Goal: Information Seeking & Learning: Learn about a topic

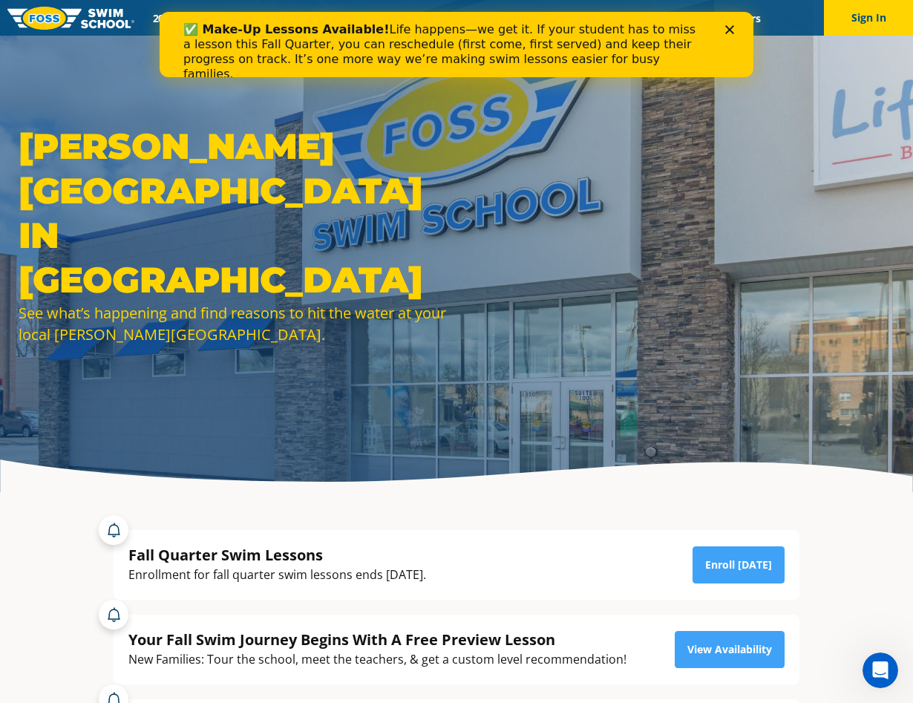
click at [724, 29] on div "✅ Make-Up Lessons Available! Life happens—we get it. If your student has to mis…" at bounding box center [456, 52] width 546 height 68
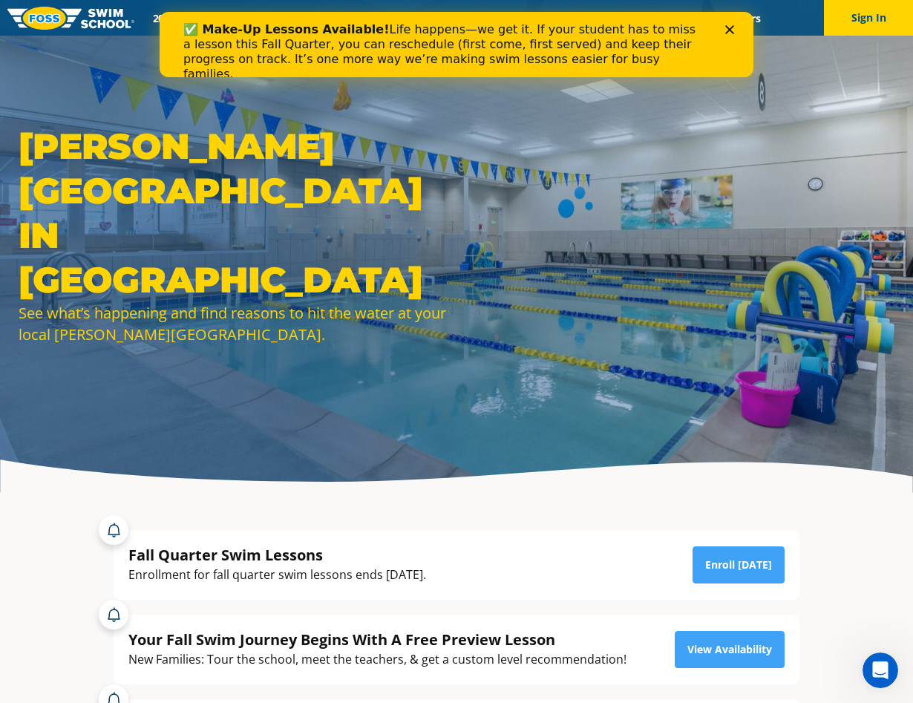
click at [731, 27] on icon "Close" at bounding box center [729, 29] width 9 height 9
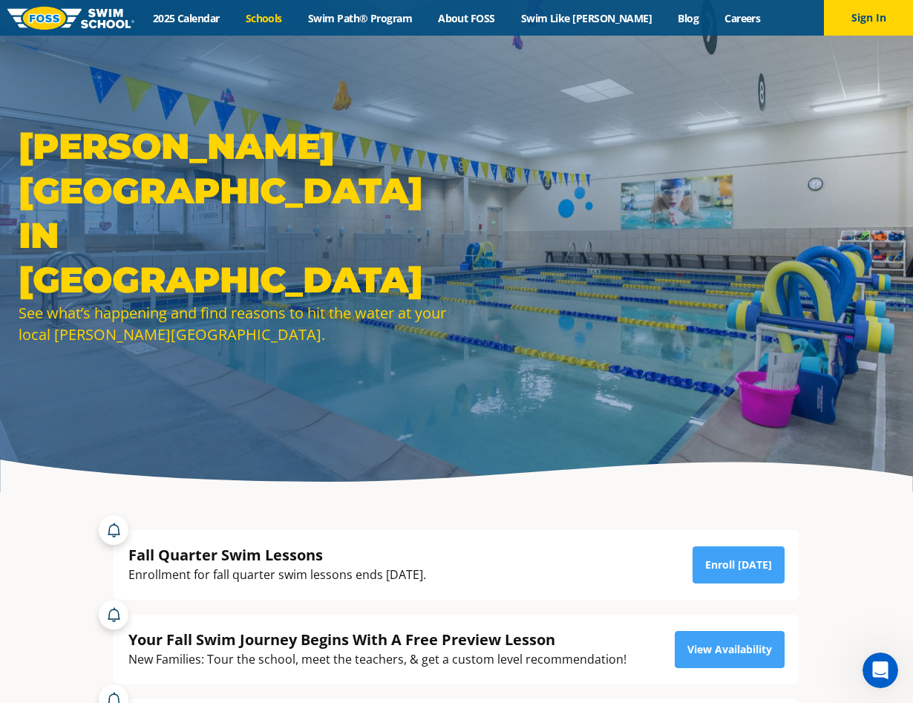
click at [295, 18] on link "Schools" at bounding box center [263, 18] width 62 height 14
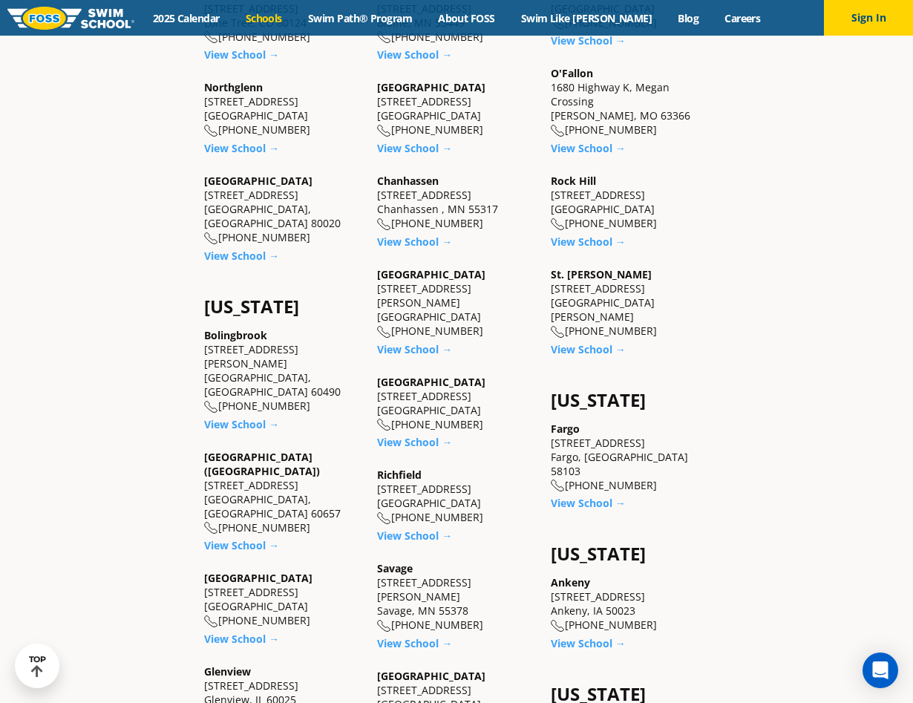
scroll to position [831, 0]
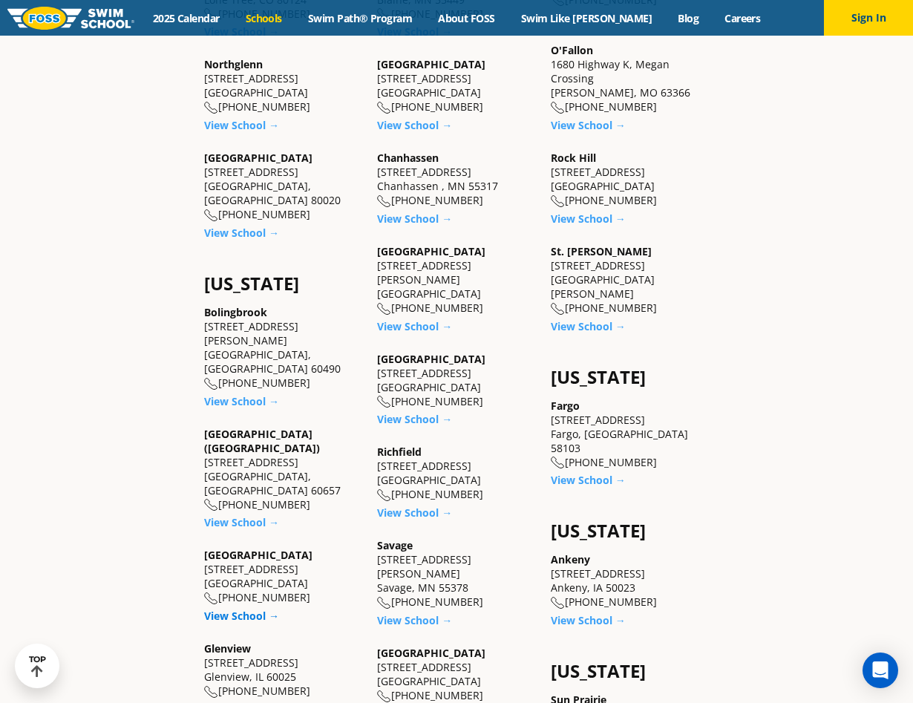
click at [240, 609] on link "View School →" at bounding box center [241, 616] width 75 height 14
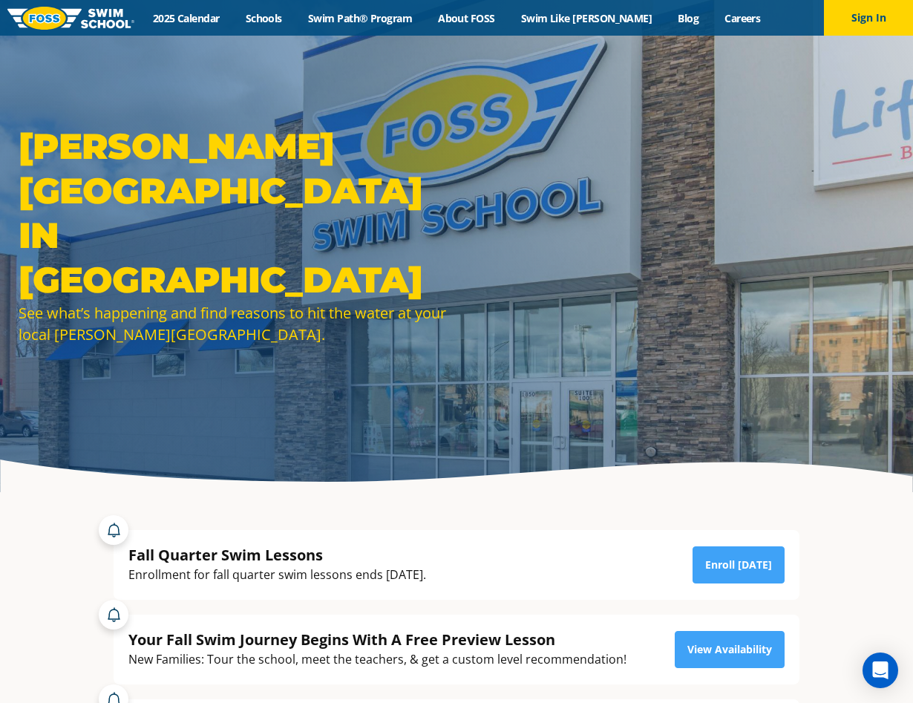
click at [524, 528] on div "Fall Quarter Swim Lessons Enrollment for fall quarter swim lessons ends October…" at bounding box center [456, 557] width 701 height 85
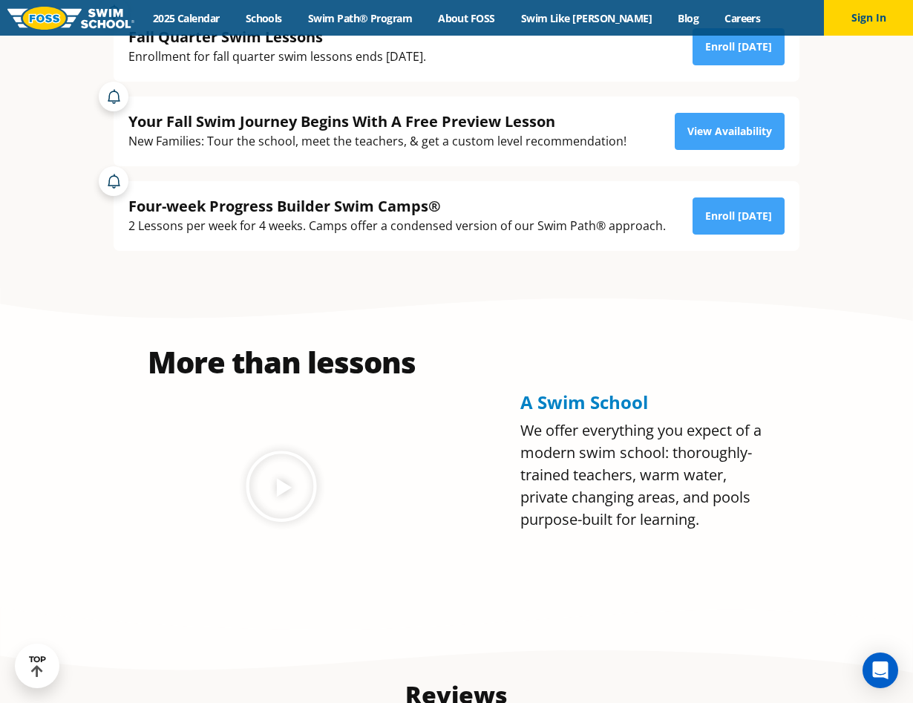
scroll to position [496, 0]
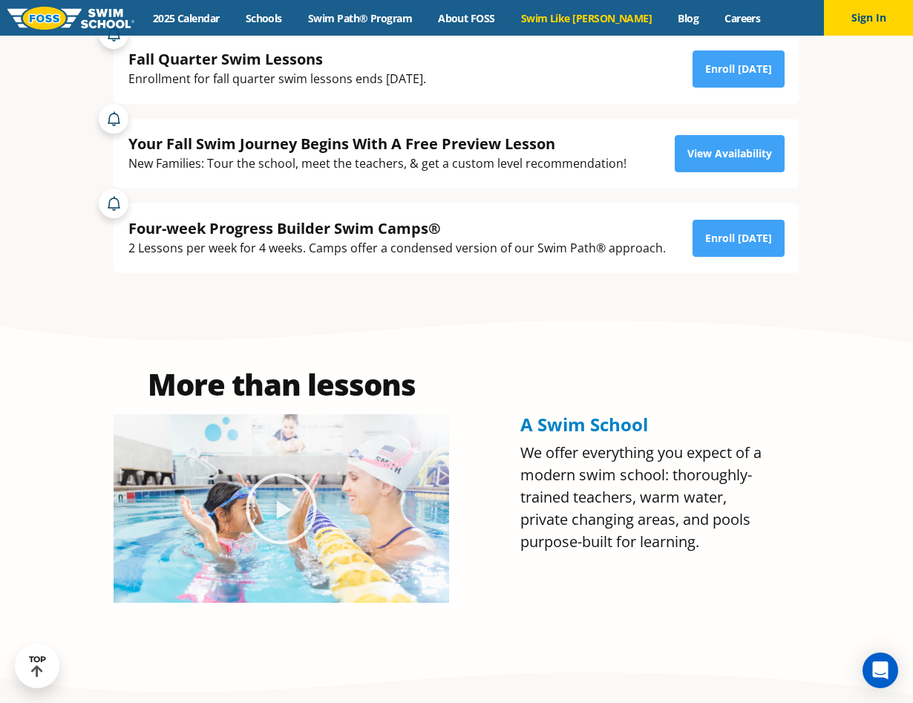
click at [604, 18] on link "Swim Like [PERSON_NAME]" at bounding box center [586, 18] width 157 height 14
